Goal: Transaction & Acquisition: Purchase product/service

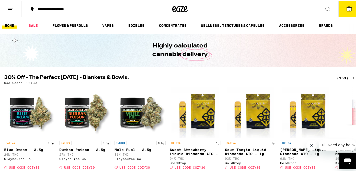
click at [349, 8] on button "1" at bounding box center [348, 8] width 21 height 16
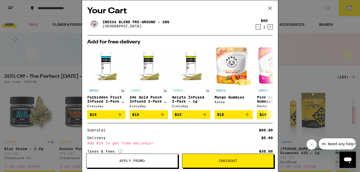
click at [236, 161] on span "Checkout" at bounding box center [228, 161] width 18 height 4
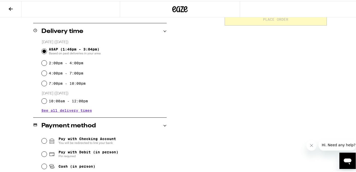
scroll to position [127, 0]
